Goal: Task Accomplishment & Management: Manage account settings

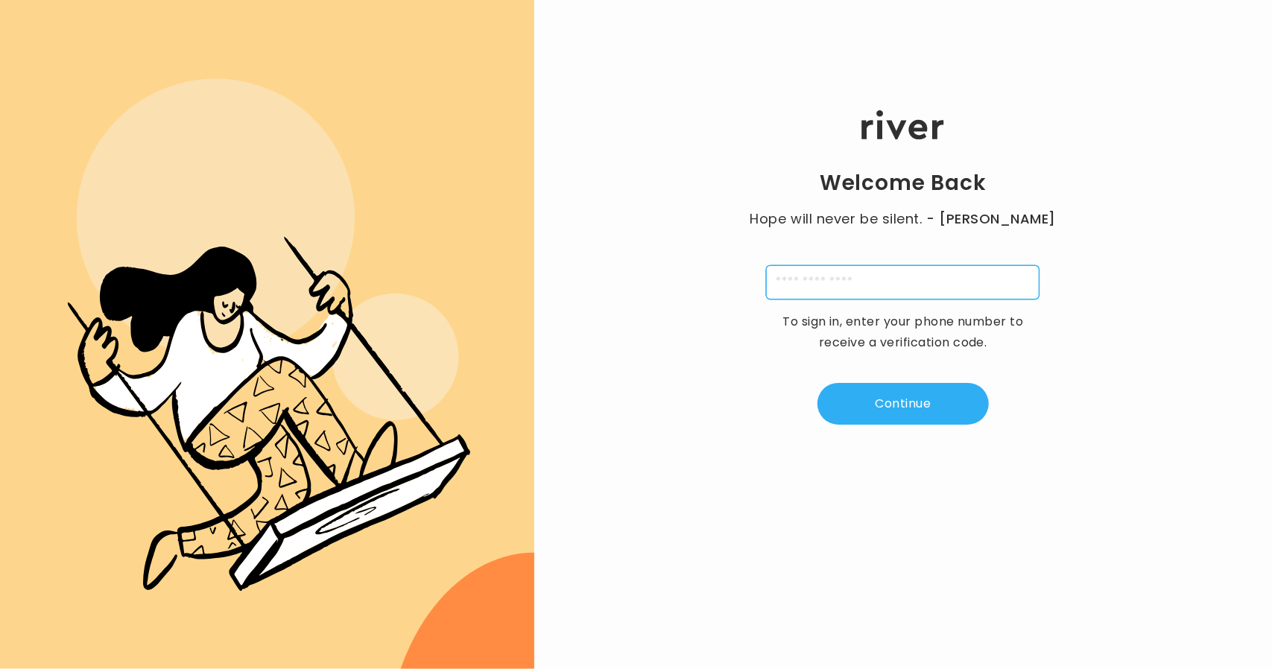
click at [830, 284] on input "tel" at bounding box center [903, 282] width 274 height 34
type input "**********"
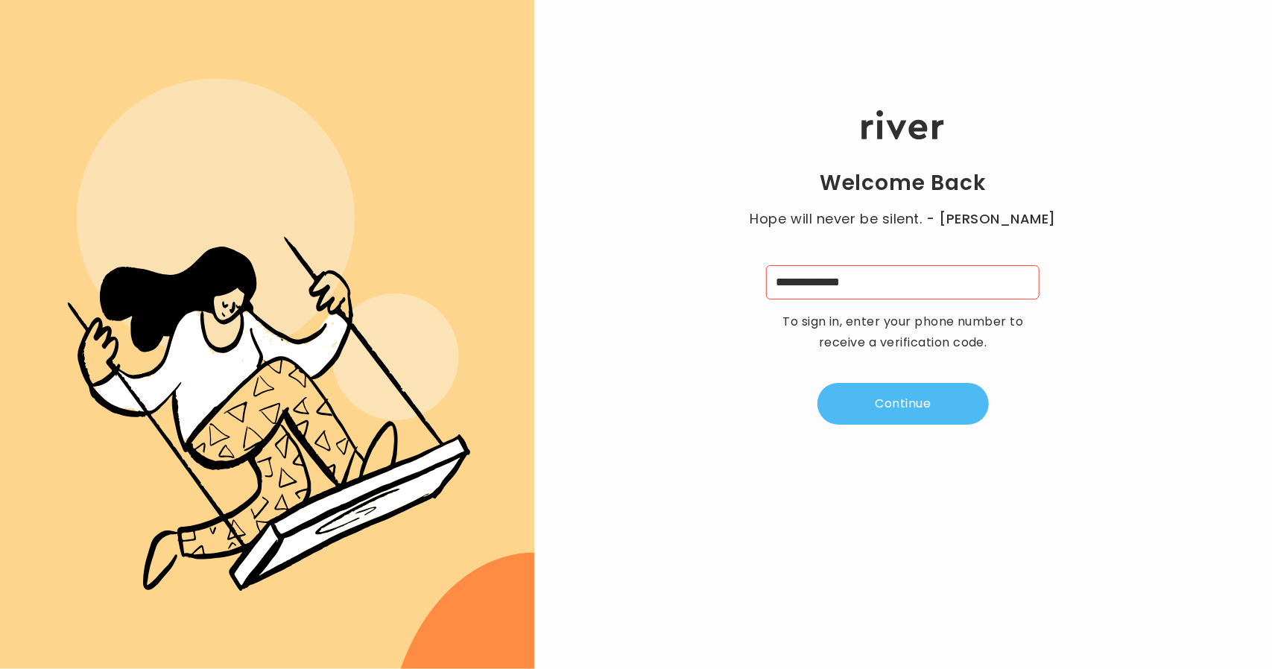
click at [860, 398] on button "Continue" at bounding box center [903, 404] width 171 height 42
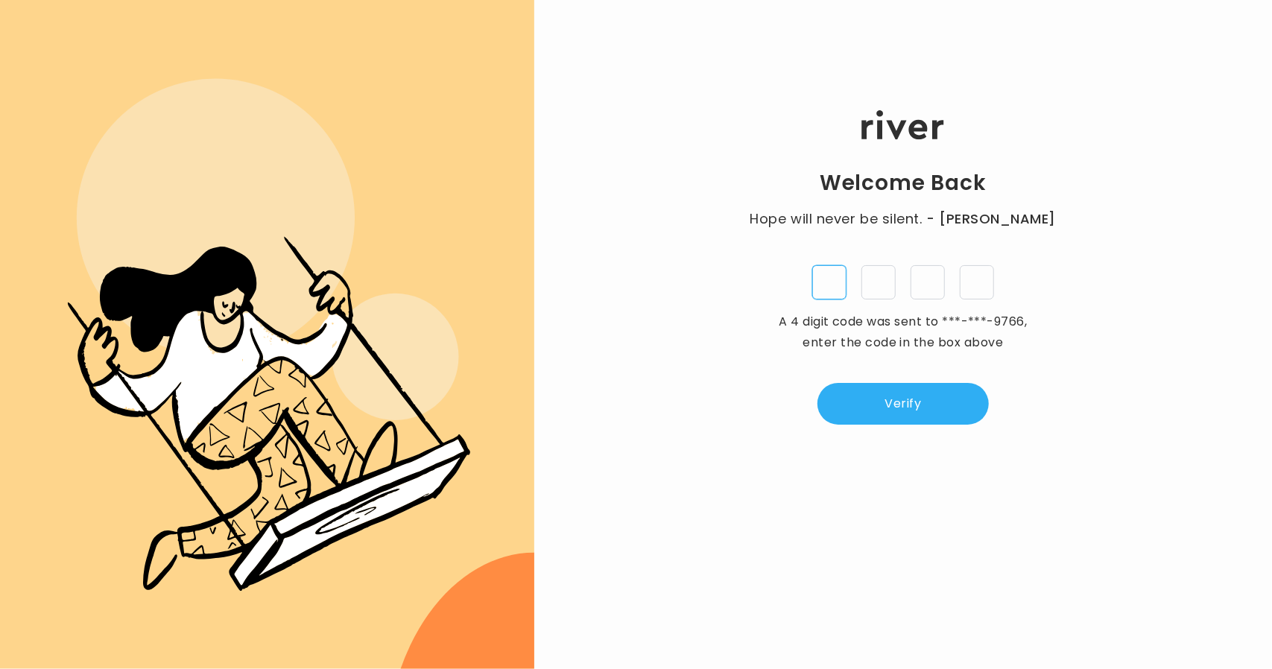
type input "*"
click at [927, 394] on button "Verify" at bounding box center [903, 404] width 171 height 42
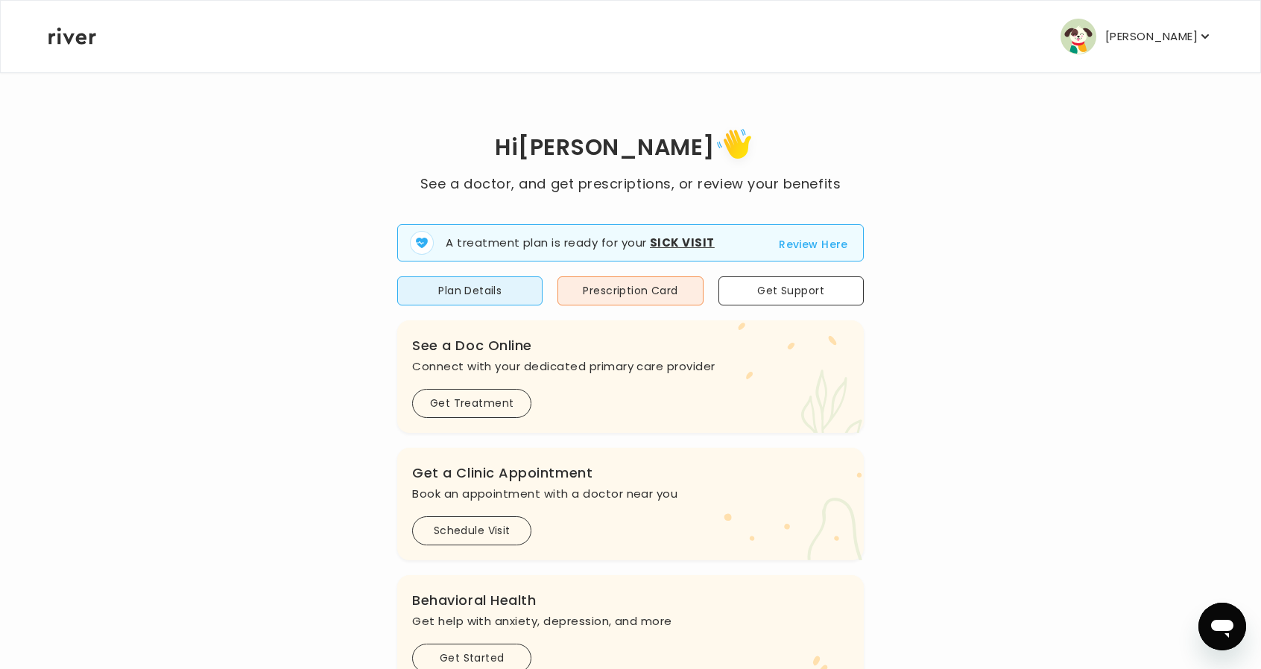
click at [1106, 40] on button "Kevin Guaman" at bounding box center [1137, 37] width 152 height 36
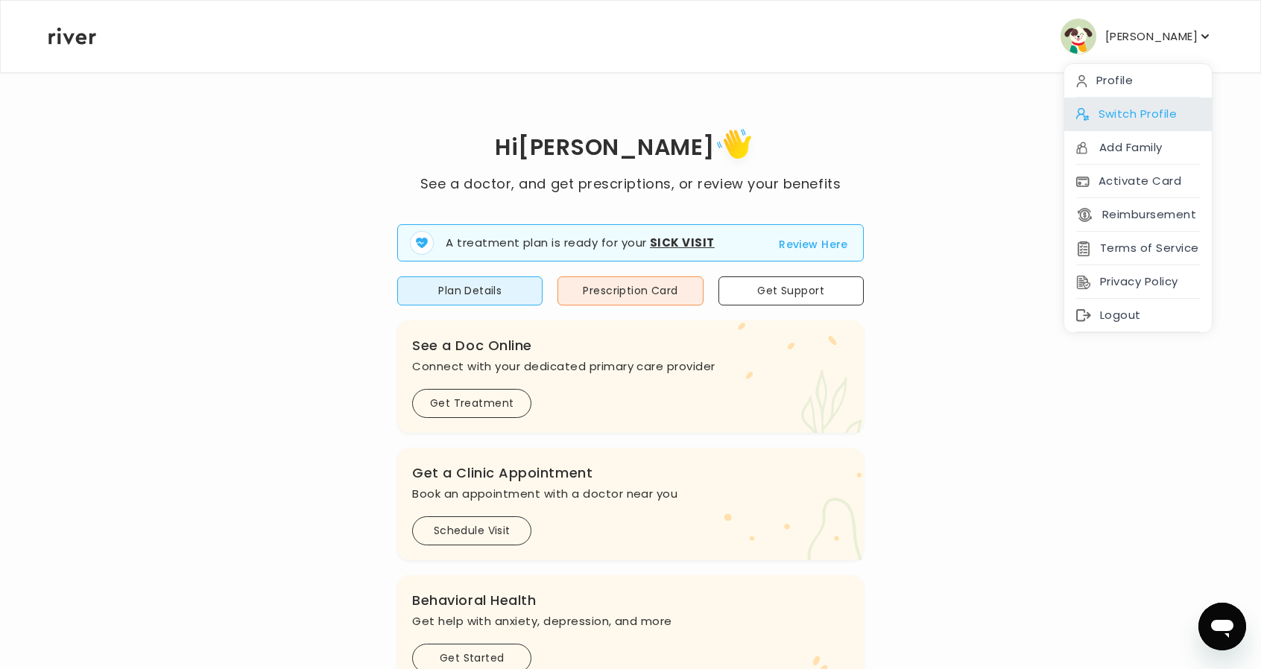
click at [1134, 105] on div "Switch Profile" at bounding box center [1138, 115] width 148 height 34
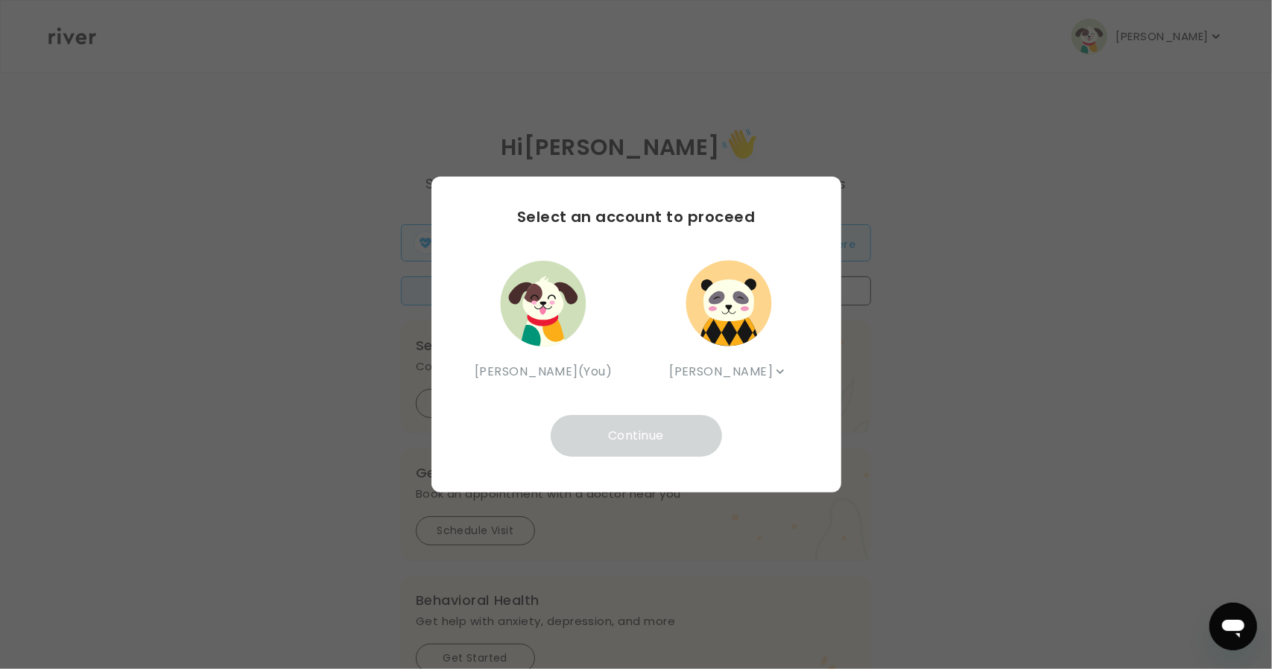
click at [735, 342] on img "button" at bounding box center [728, 303] width 89 height 89
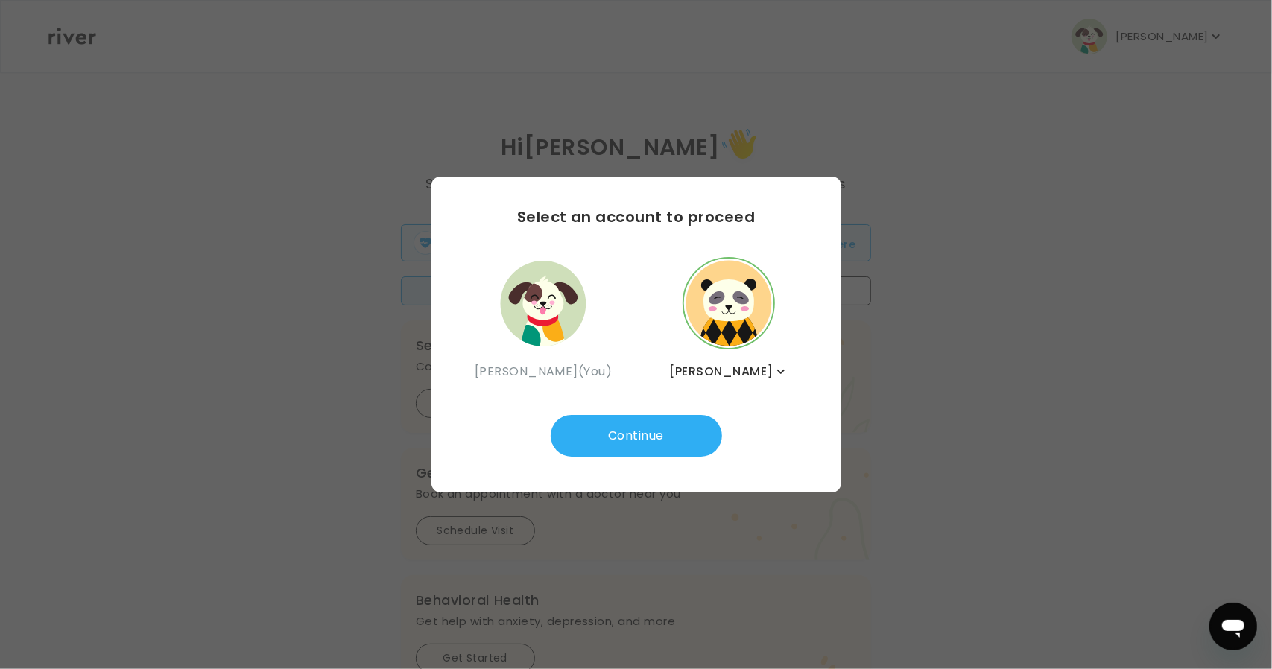
click at [759, 427] on div "Select an account to proceed Kevin Guaman (You) Clark Guaman Clark Guaman Bruce…" at bounding box center [637, 335] width 410 height 316
click at [749, 374] on span "Clark Guaman" at bounding box center [721, 371] width 104 height 21
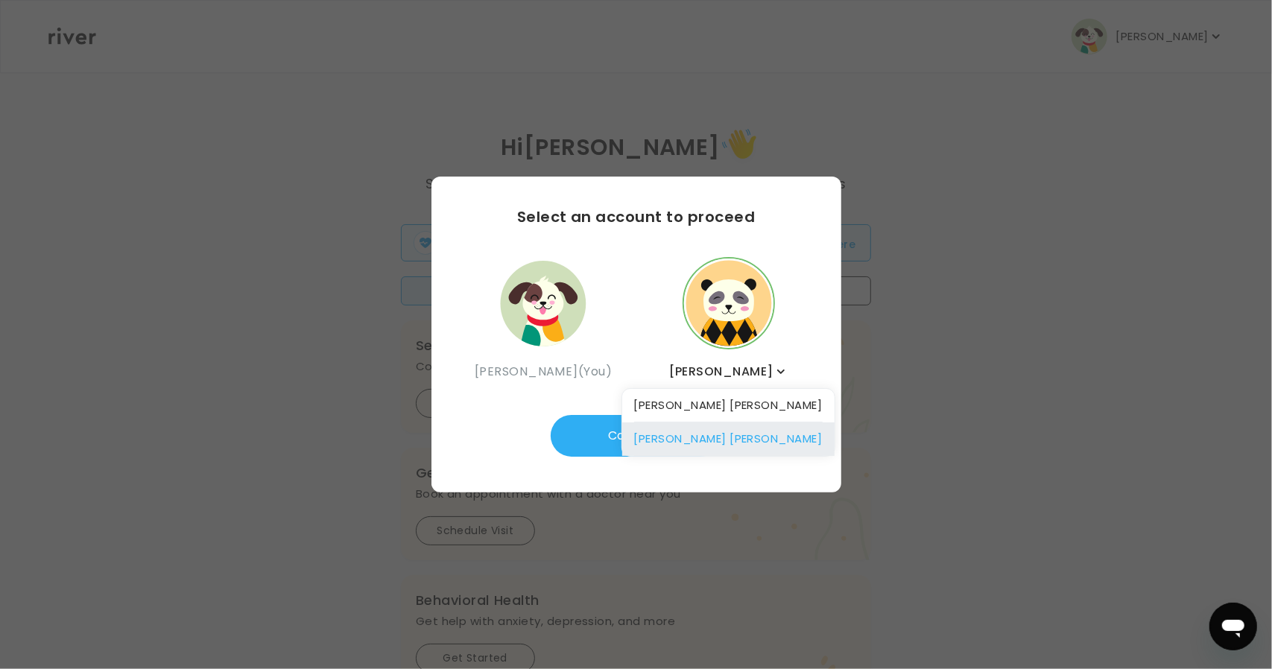
click at [735, 439] on div "Bruce Guaman" at bounding box center [728, 440] width 212 height 34
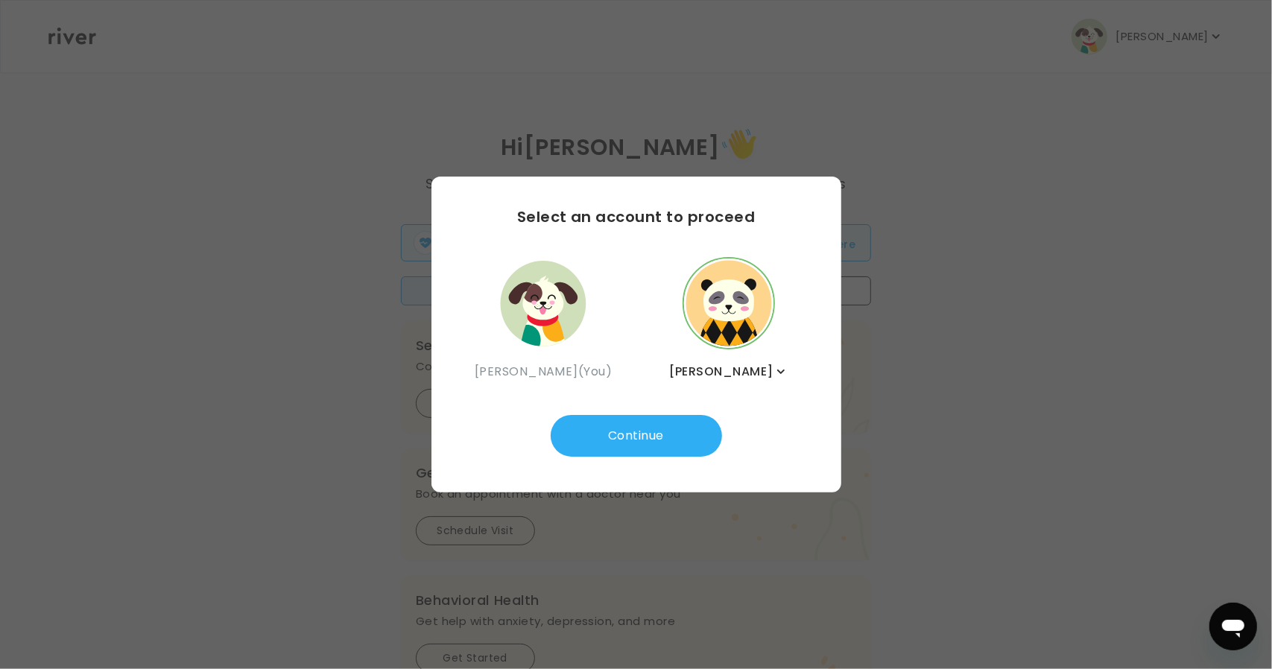
click at [733, 370] on span "Bruce Guaman" at bounding box center [721, 371] width 104 height 21
click at [599, 394] on div "Select an account to proceed Kevin Guaman (You) Bruce Guaman Clark Guaman Bruce…" at bounding box center [637, 335] width 410 height 316
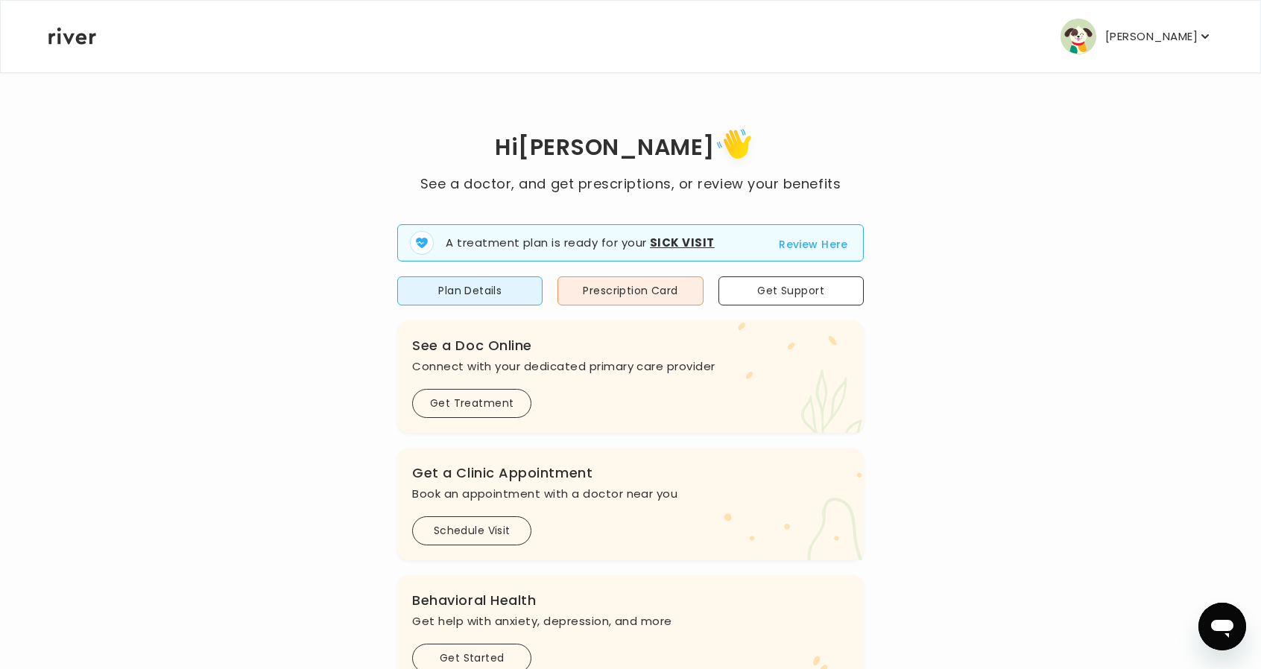
click at [1167, 31] on p "Kevin Guaman" at bounding box center [1151, 36] width 92 height 21
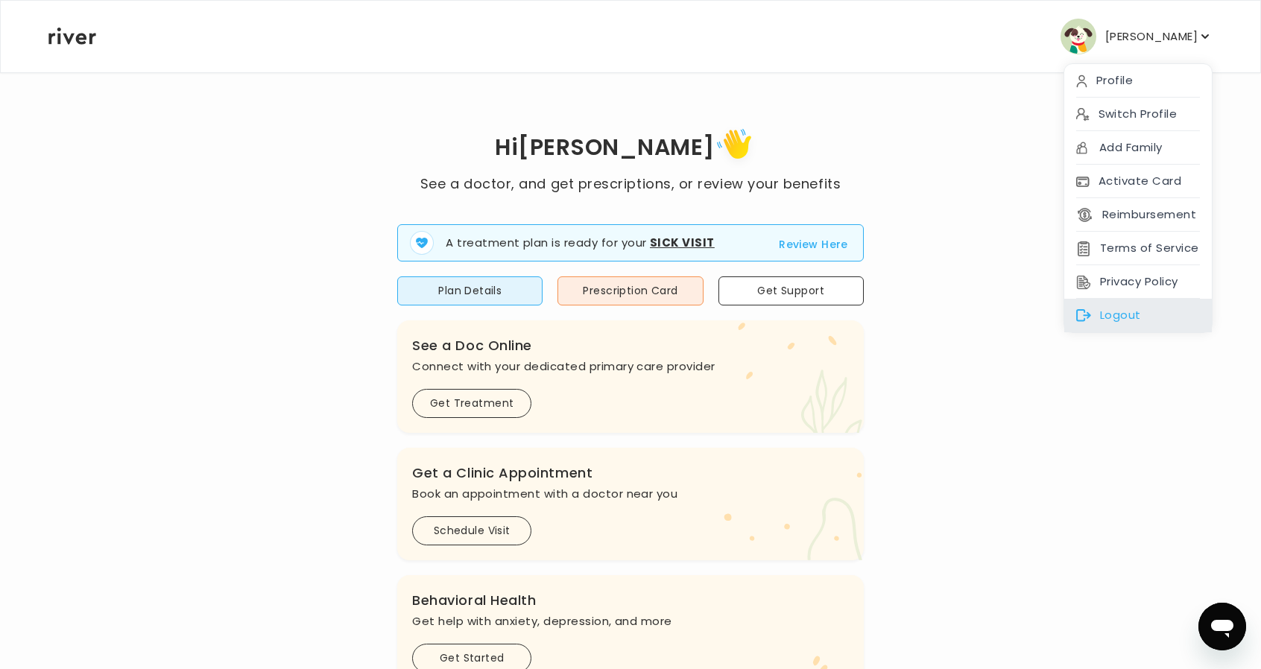
click at [1150, 310] on div "Logout" at bounding box center [1138, 316] width 148 height 34
